Goal: Transaction & Acquisition: Book appointment/travel/reservation

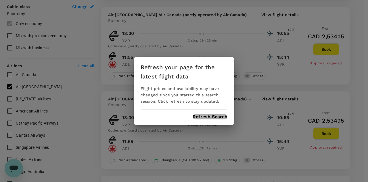
click at [213, 117] on button "Refresh Search" at bounding box center [210, 116] width 35 height 5
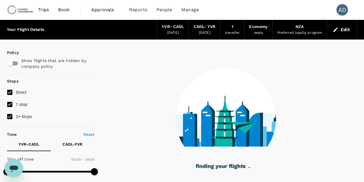
type input "2190"
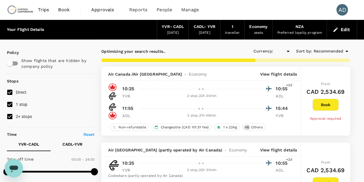
type input "CAD"
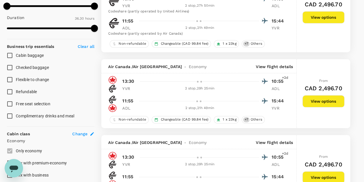
scroll to position [316, 0]
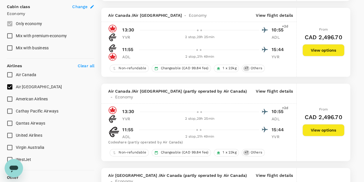
click at [9, 84] on input "Air [GEOGRAPHIC_DATA]" at bounding box center [10, 87] width 12 height 12
checkbox input "false"
click at [9, 75] on input "Air Canada" at bounding box center [10, 74] width 12 height 12
checkbox input "true"
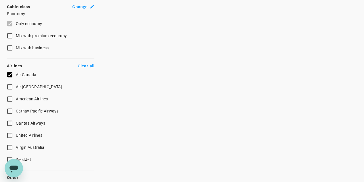
type input "2510"
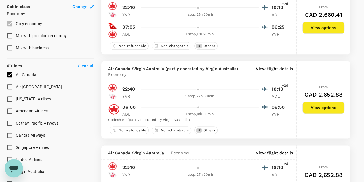
drag, startPoint x: 9, startPoint y: 75, endPoint x: 7, endPoint y: 83, distance: 8.5
click at [9, 74] on input "Air Canada" at bounding box center [10, 74] width 12 height 12
checkbox input "false"
click at [9, 85] on input "Air [GEOGRAPHIC_DATA]" at bounding box center [10, 87] width 12 height 12
checkbox input "true"
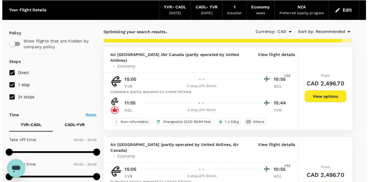
scroll to position [29, 0]
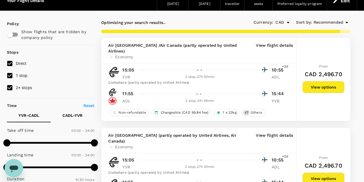
click at [277, 45] on p "View flight details" at bounding box center [274, 50] width 37 height 17
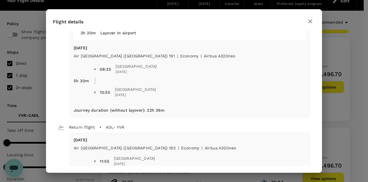
scroll to position [173, 0]
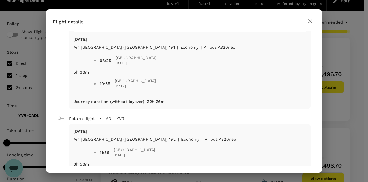
click at [309, 22] on icon "button" at bounding box center [310, 21] width 7 height 7
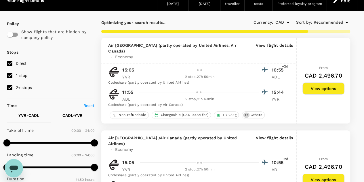
click at [274, 46] on p "View flight details" at bounding box center [274, 50] width 37 height 17
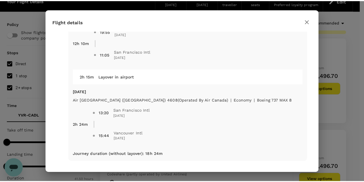
scroll to position [375, 0]
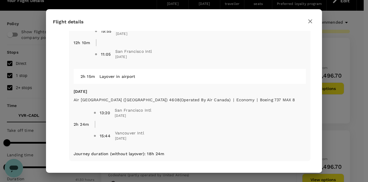
click at [309, 20] on icon "button" at bounding box center [310, 21] width 7 height 7
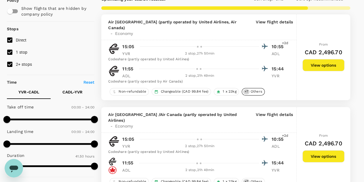
scroll to position [86, 0]
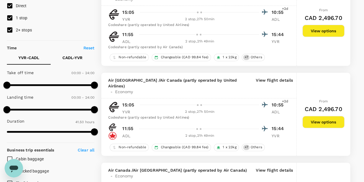
click at [264, 77] on p "View flight details" at bounding box center [274, 85] width 37 height 17
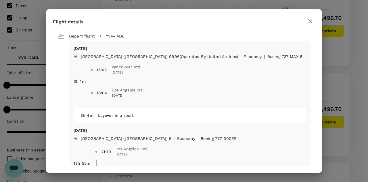
click at [311, 22] on icon "button" at bounding box center [310, 21] width 4 height 4
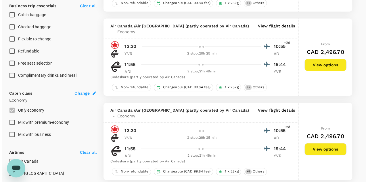
scroll to position [259, 0]
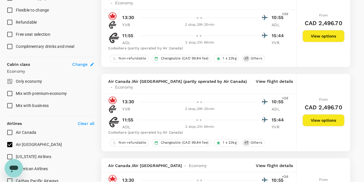
click at [272, 78] on p "View flight details" at bounding box center [274, 84] width 37 height 12
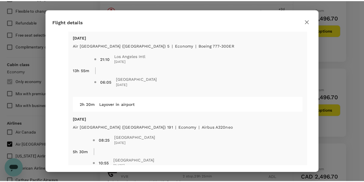
scroll to position [115, 0]
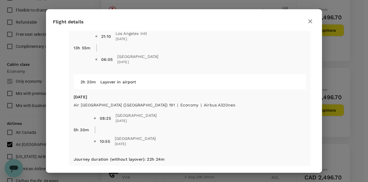
click at [310, 23] on icon "button" at bounding box center [310, 21] width 7 height 7
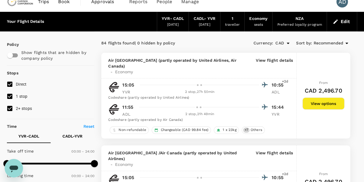
scroll to position [0, 0]
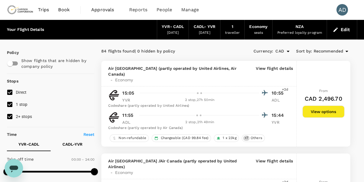
click at [320, 108] on button "View options" at bounding box center [323, 111] width 42 height 12
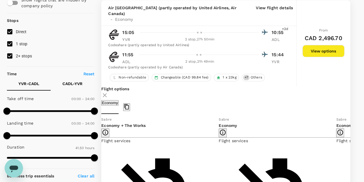
scroll to position [147, 0]
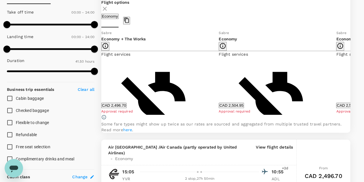
click at [352, 75] on icon at bounding box center [355, 72] width 6 height 6
click at [100, 75] on icon at bounding box center [97, 72] width 6 height 6
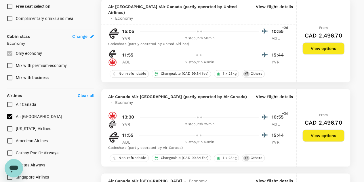
scroll to position [291, 0]
